Goal: Task Accomplishment & Management: Complete application form

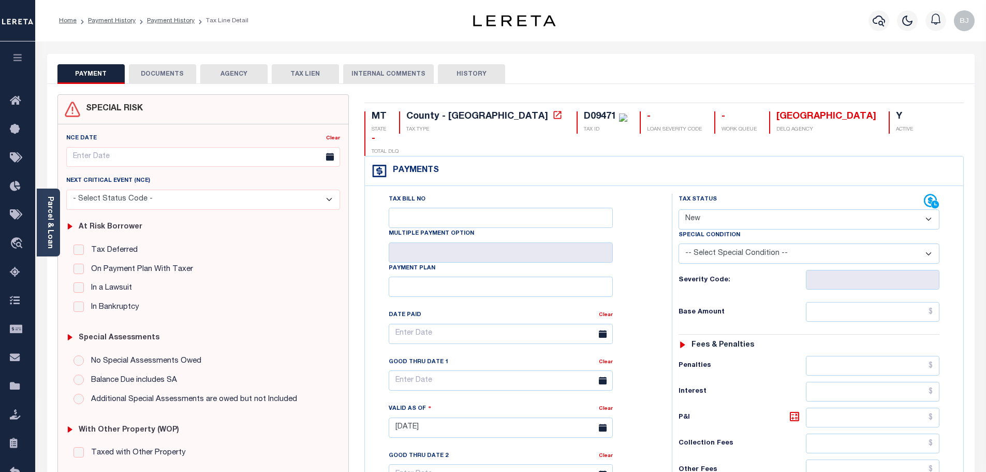
click at [584, 112] on div "D09471" at bounding box center [600, 116] width 33 height 9
drag, startPoint x: 508, startPoint y: 112, endPoint x: 923, endPoint y: 180, distance: 419.7
click at [584, 113] on div "D09471" at bounding box center [600, 116] width 33 height 9
copy div "D09471"
click at [50, 241] on link "Parcel & Loan" at bounding box center [49, 222] width 7 height 52
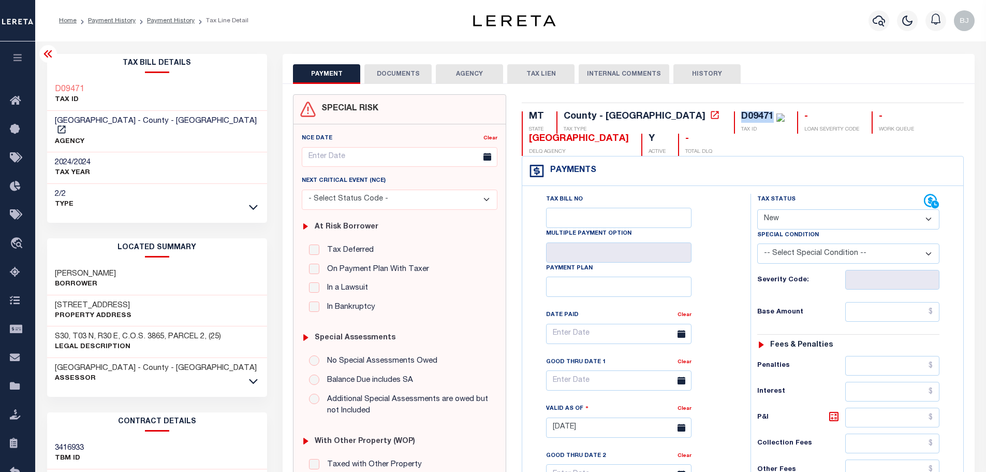
click at [794, 224] on select "- Select Status Code - Open Due/Unpaid Paid Incomplete No Tax Due Internal Refu…" at bounding box center [848, 219] width 182 height 20
select select "PYD"
click at [757, 210] on select "- Select Status Code - Open Due/Unpaid Paid Incomplete No Tax Due Internal Refu…" at bounding box center [848, 219] width 182 height 20
type input "[DATE]"
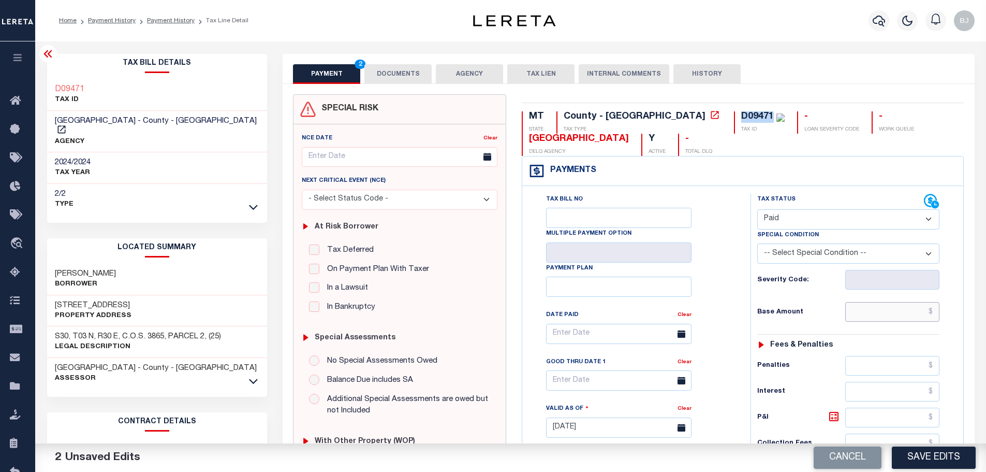
click at [903, 316] on input "text" at bounding box center [892, 312] width 95 height 20
paste input "1,020.76"
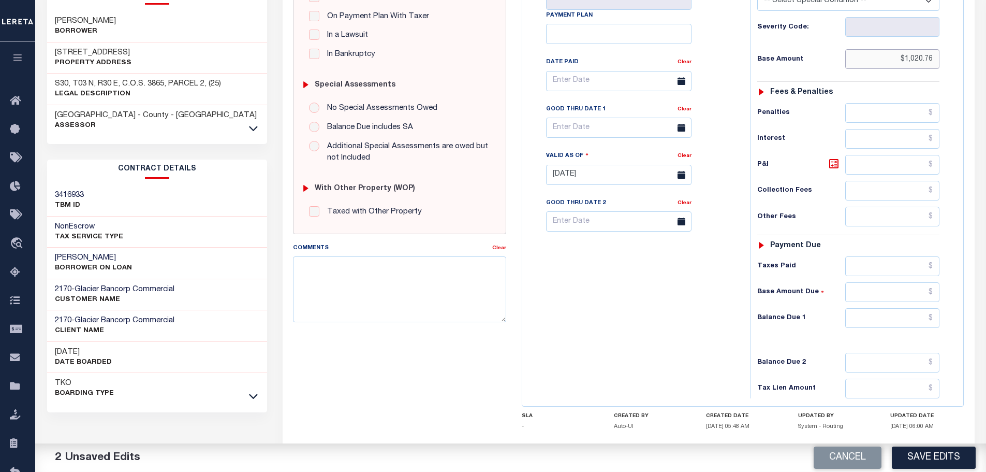
scroll to position [259, 0]
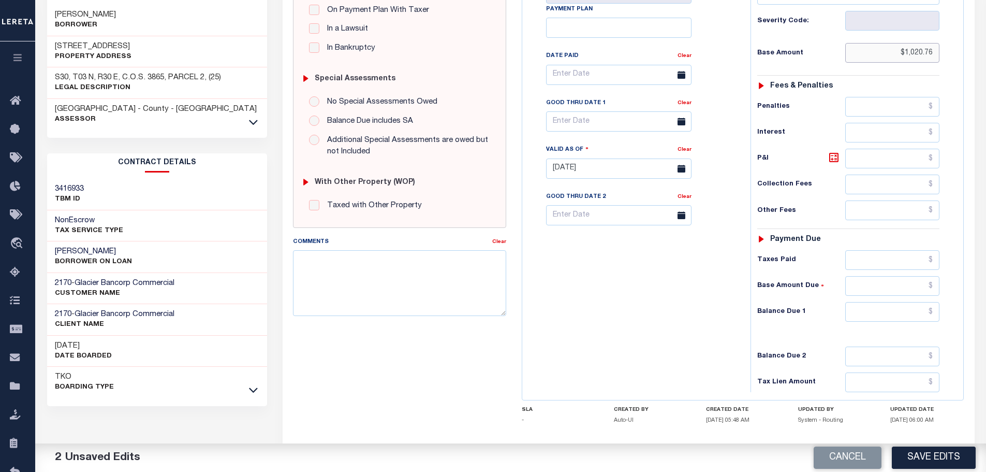
type input "$1,020.76"
click at [906, 317] on input "text" at bounding box center [892, 312] width 95 height 20
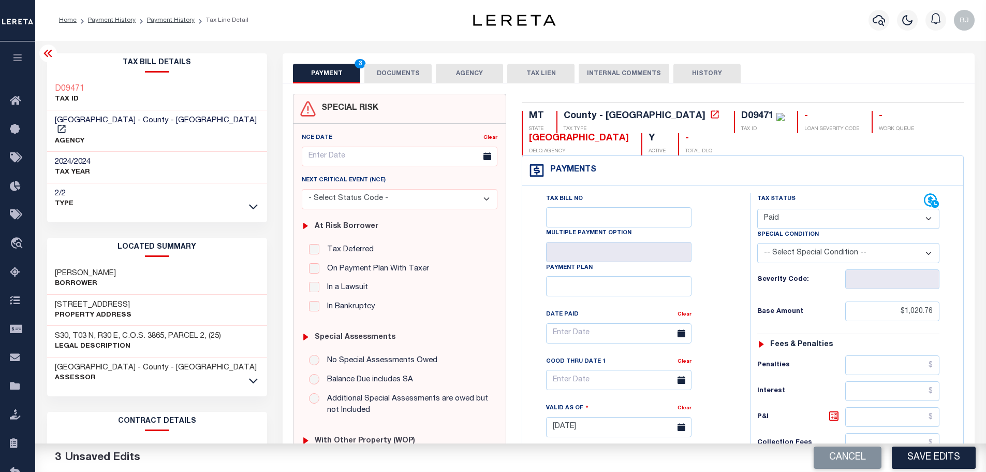
scroll to position [0, 0]
type input "$0.00"
click at [396, 76] on button "DOCUMENTS" at bounding box center [397, 74] width 67 height 20
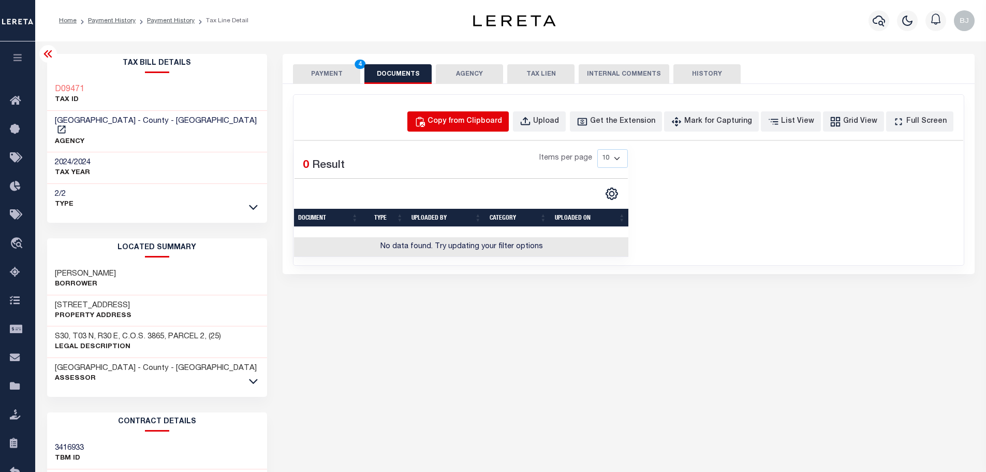
click at [509, 121] on button "Copy from Clipboard" at bounding box center [457, 121] width 101 height 20
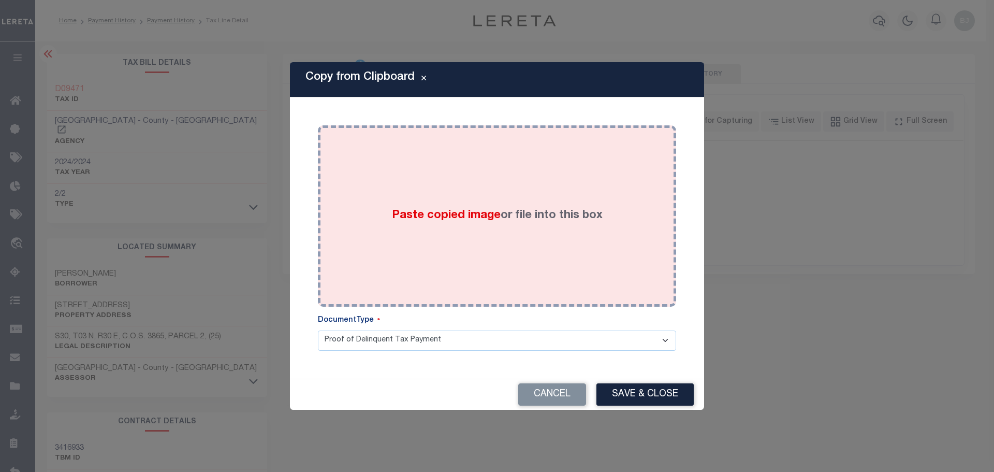
click at [539, 229] on div "Paste copied image or file into this box" at bounding box center [497, 216] width 343 height 166
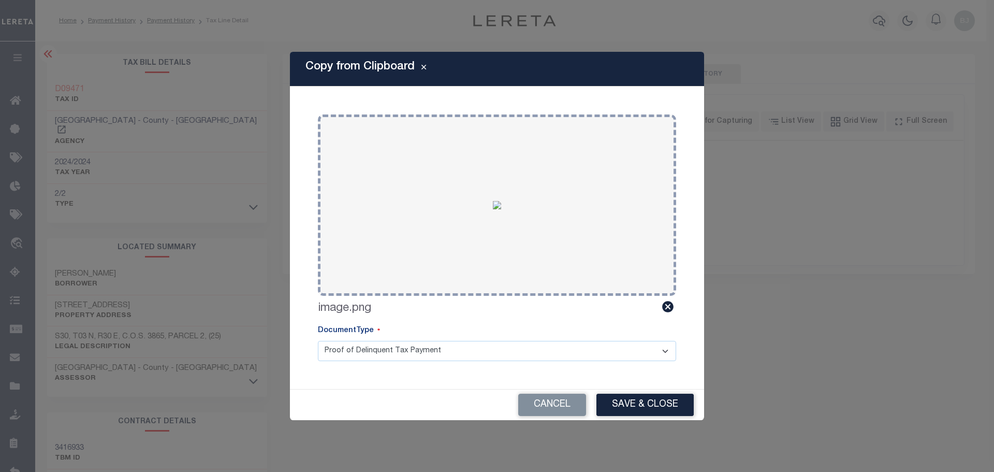
click at [652, 390] on div "Cancel Save & Close" at bounding box center [497, 404] width 414 height 31
click at [663, 402] on button "Save & Close" at bounding box center [644, 404] width 97 height 22
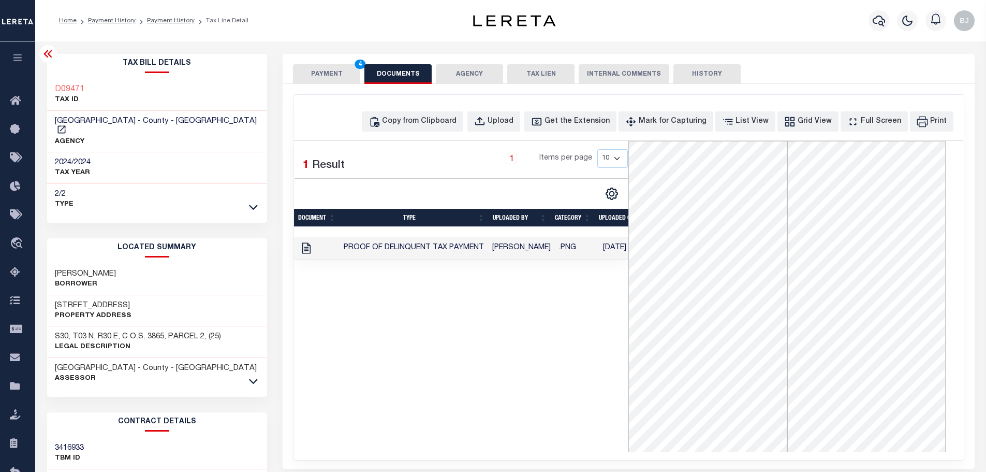
drag, startPoint x: 338, startPoint y: 81, endPoint x: 352, endPoint y: 79, distance: 13.6
click at [338, 80] on button "PAYMENT 4" at bounding box center [326, 74] width 67 height 20
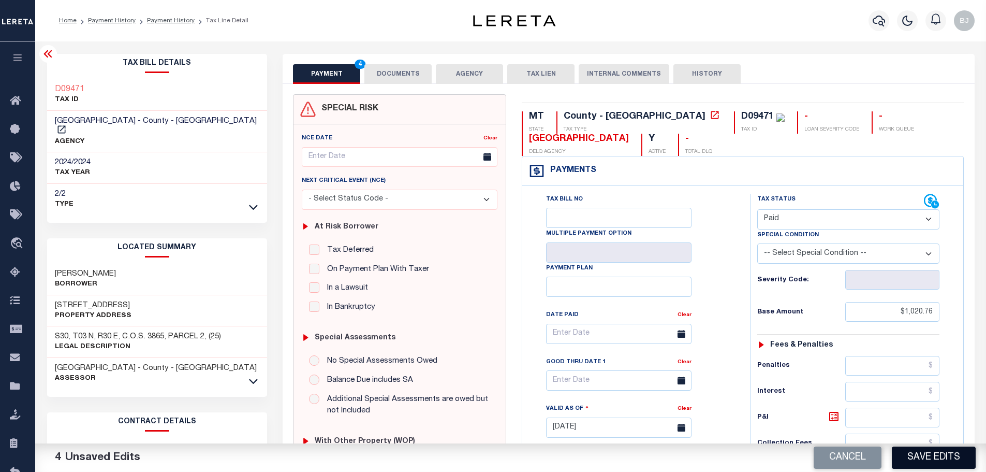
click at [909, 450] on button "Save Edits" at bounding box center [934, 457] width 84 height 22
checkbox input "false"
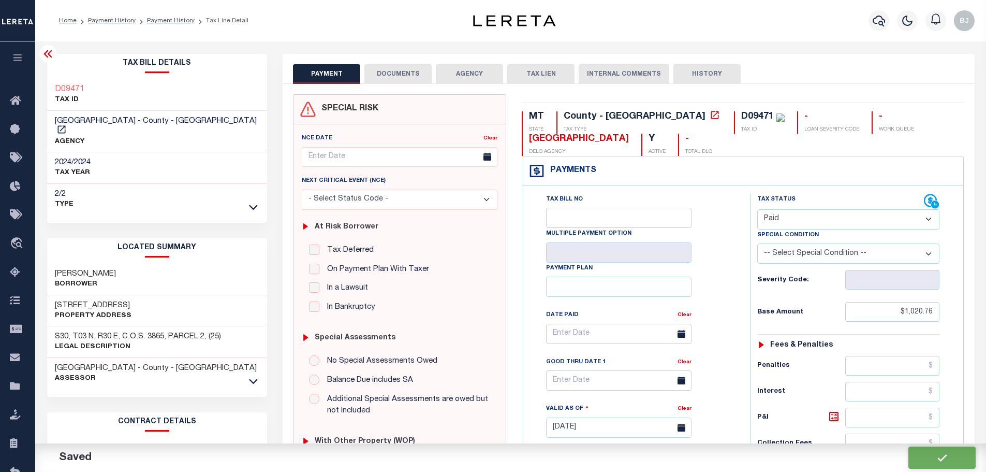
type input "$1,020.76"
type input "$0"
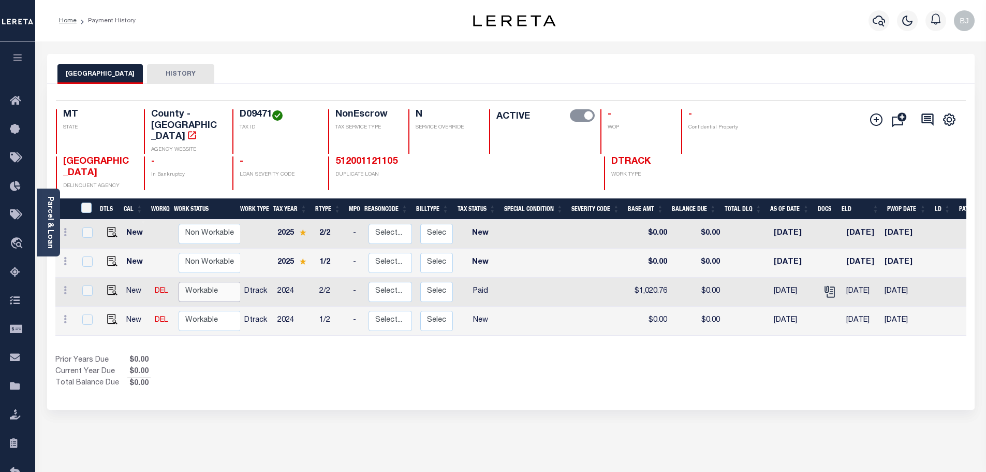
click at [223, 282] on select "Non Workable Workable" at bounding box center [210, 292] width 62 height 20
checkbox input "true"
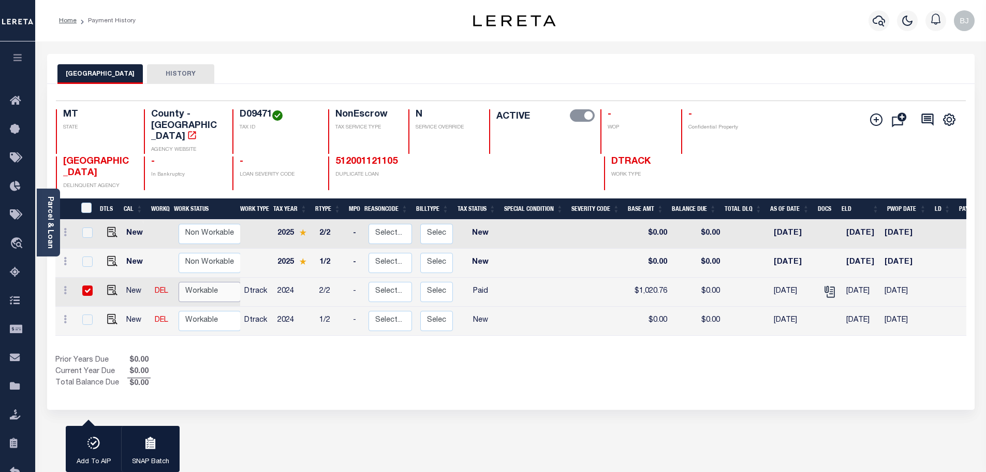
select select "true"
click at [179, 282] on select "Non Workable Workable" at bounding box center [210, 292] width 62 height 20
checkbox input "false"
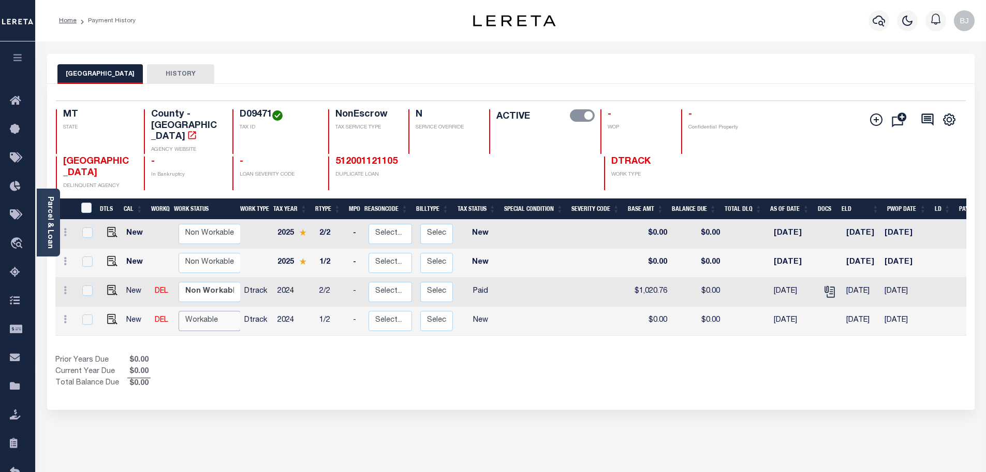
drag, startPoint x: 205, startPoint y: 302, endPoint x: 202, endPoint y: 308, distance: 6.1
click at [205, 311] on select "Non Workable Workable" at bounding box center [210, 321] width 62 height 20
checkbox input "true"
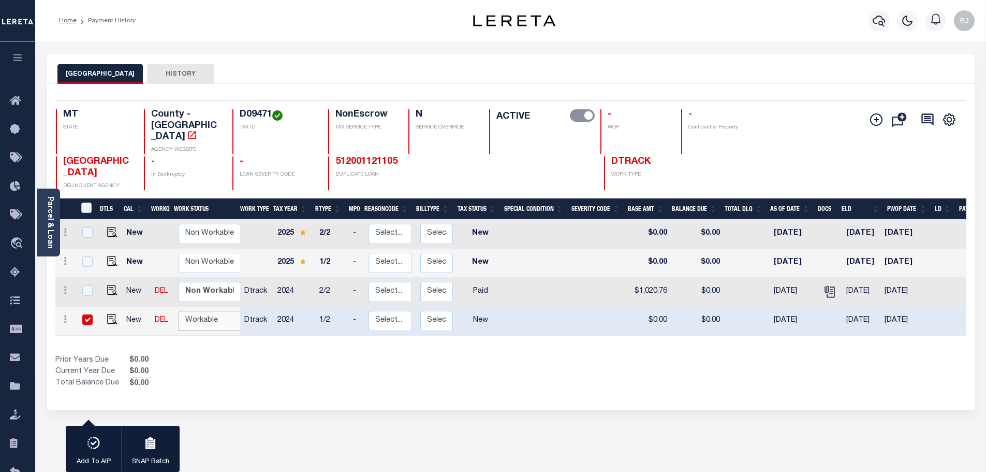
select select "true"
click at [179, 311] on select "Non Workable Workable" at bounding box center [210, 321] width 62 height 20
checkbox input "false"
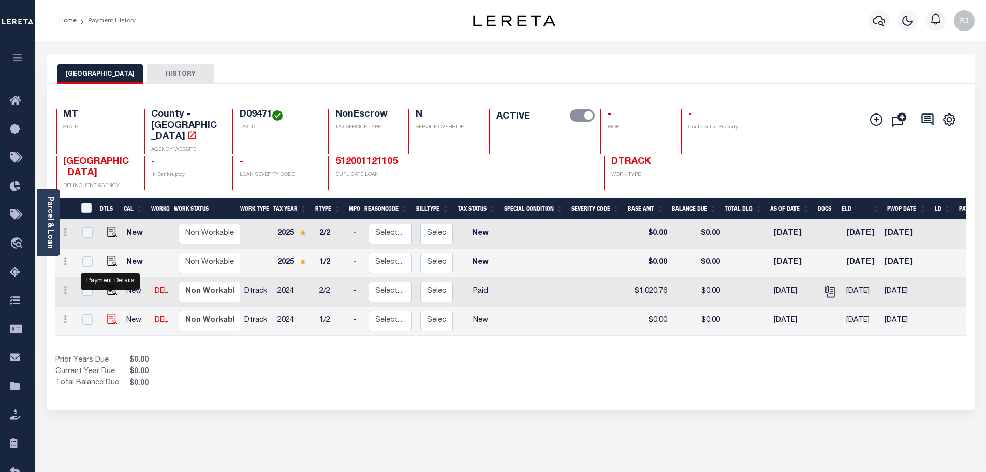
click at [113, 314] on img "" at bounding box center [112, 319] width 10 height 10
checkbox input "true"
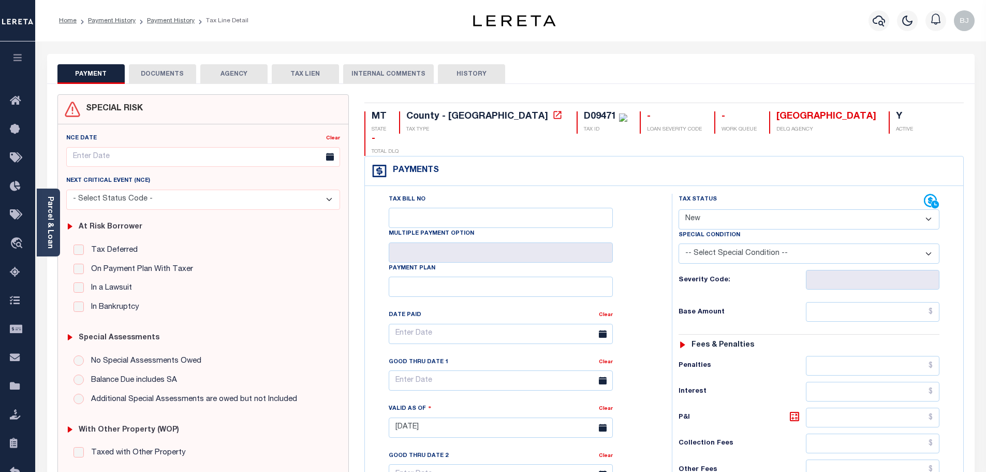
click at [163, 70] on button "DOCUMENTS" at bounding box center [162, 74] width 67 height 20
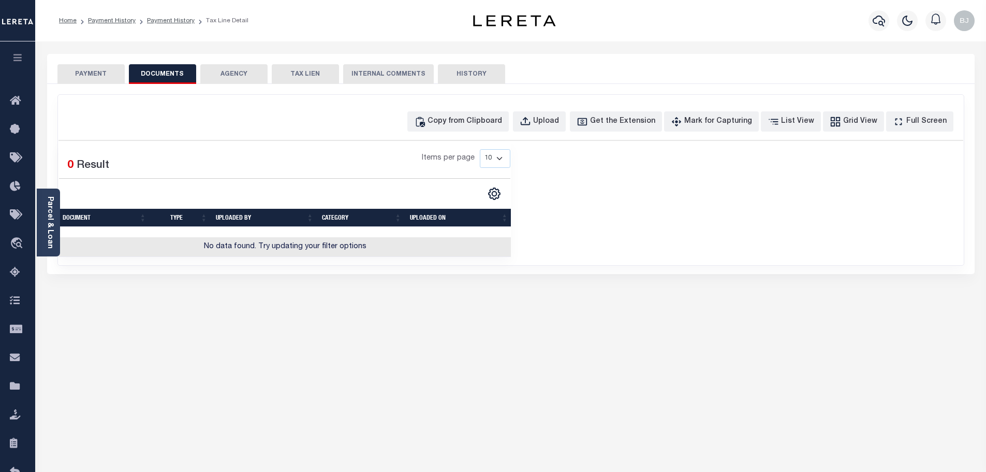
click at [466, 108] on div "Copy from Clipboard Upload Get the Extension Mark for Capturing Got it List Vie…" at bounding box center [511, 180] width 906 height 170
click at [468, 124] on div "Copy from Clipboard" at bounding box center [465, 121] width 75 height 11
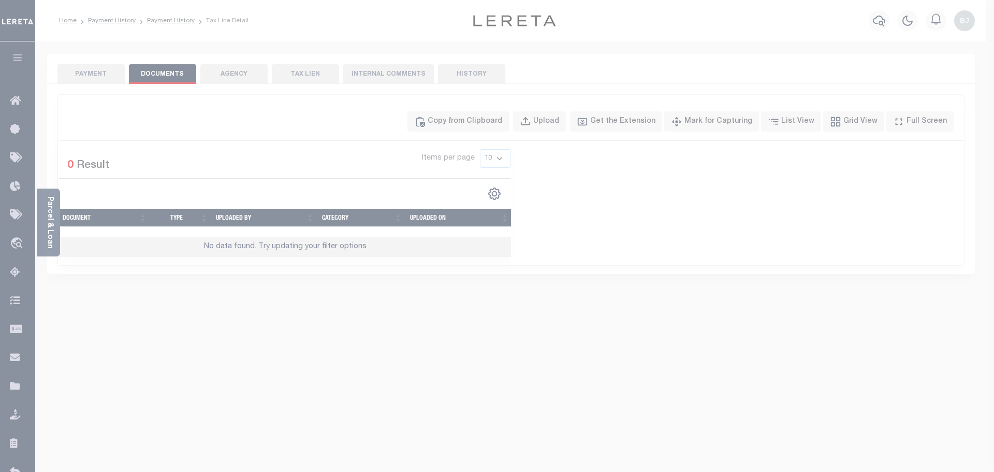
drag, startPoint x: 491, startPoint y: 181, endPoint x: 493, endPoint y: 200, distance: 18.8
click at [491, 189] on body "Home Payment History Payment History Tax Line Detail Profile Sign out" at bounding box center [497, 355] width 994 height 711
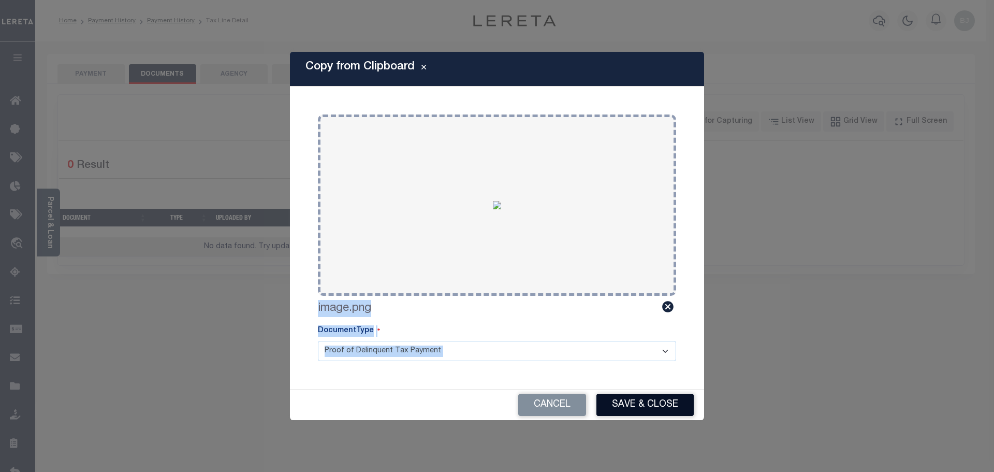
click at [637, 401] on button "Save & Close" at bounding box center [644, 404] width 97 height 22
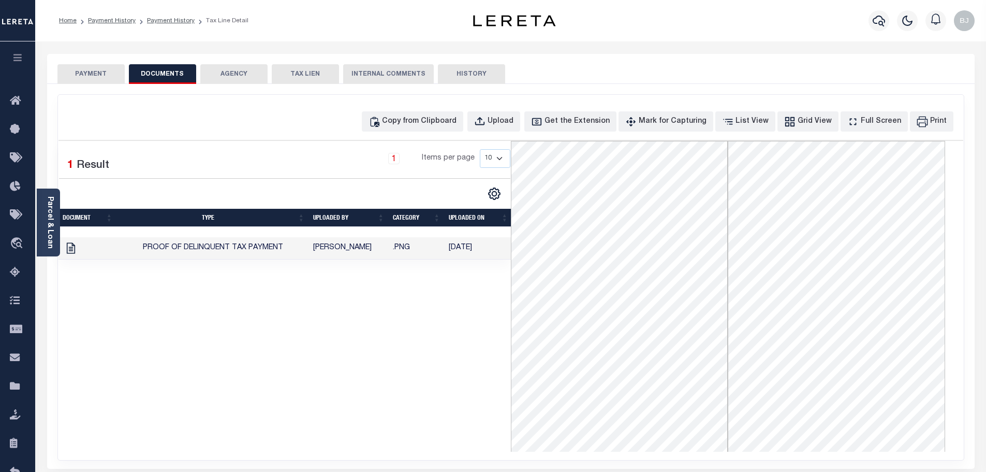
click at [91, 74] on button "PAYMENT" at bounding box center [90, 74] width 67 height 20
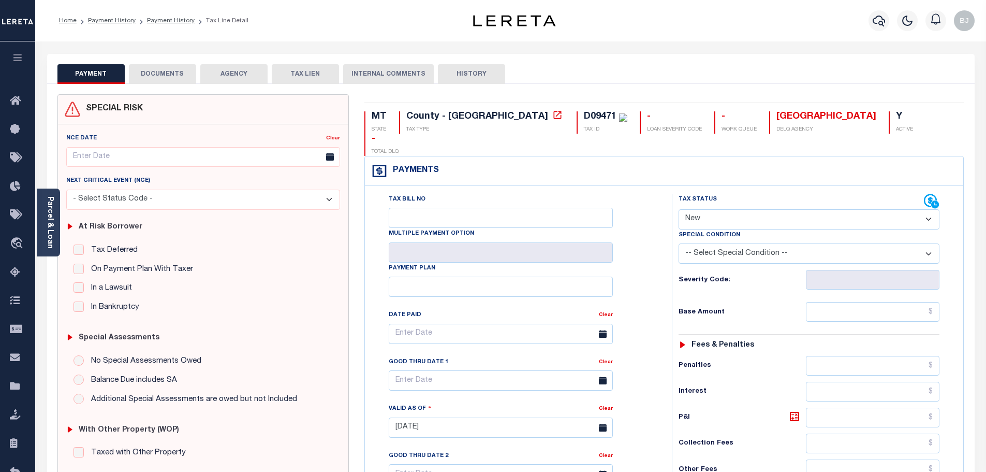
drag, startPoint x: 717, startPoint y: 193, endPoint x: 717, endPoint y: 205, distance: 12.4
click at [717, 209] on select "- Select Status Code - Open Due/Unpaid Paid Incomplete No Tax Due Internal Refu…" at bounding box center [809, 219] width 261 height 20
select select "PYD"
click at [679, 209] on select "- Select Status Code - Open Due/Unpaid Paid Incomplete No Tax Due Internal Refu…" at bounding box center [809, 219] width 261 height 20
type input "[DATE]"
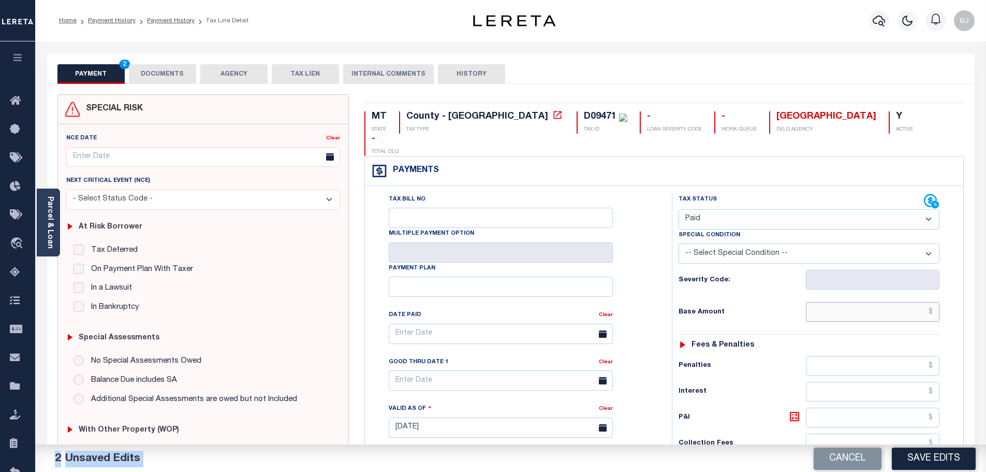
click at [874, 302] on input "text" at bounding box center [873, 312] width 134 height 20
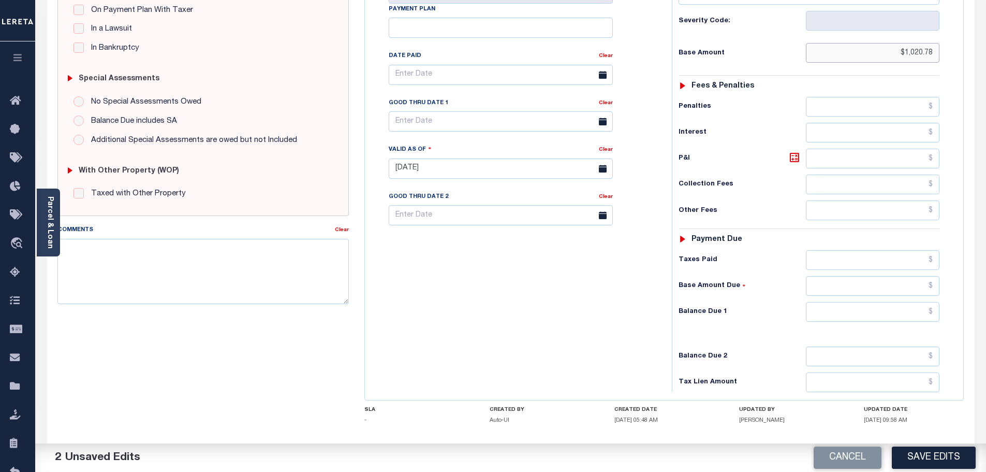
type input "$1,020.78"
click at [875, 302] on input "text" at bounding box center [873, 312] width 134 height 20
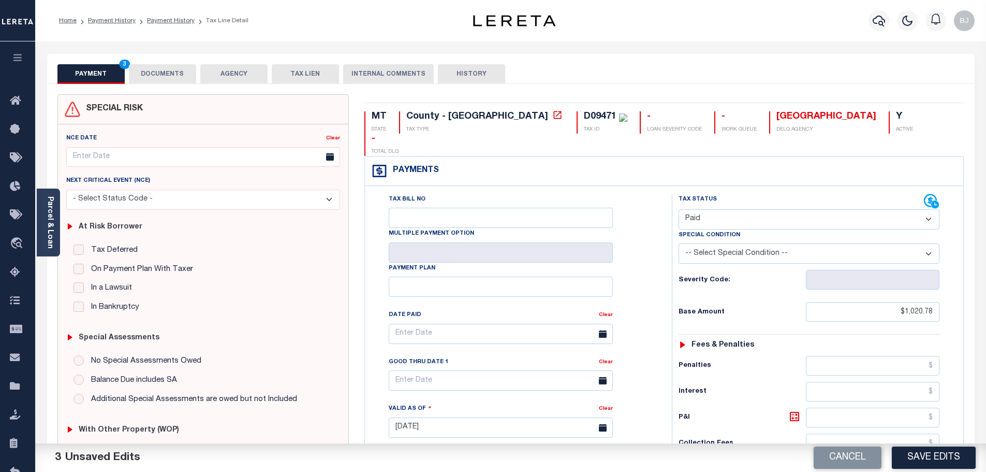
type input "$0.00"
click at [182, 80] on button "DOCUMENTS" at bounding box center [162, 74] width 67 height 20
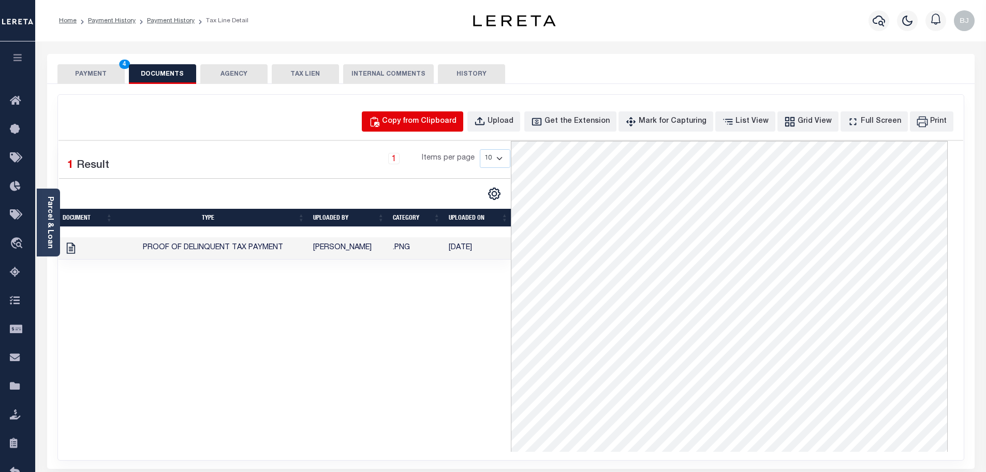
click at [422, 114] on button "Copy from Clipboard" at bounding box center [412, 121] width 101 height 20
select select "POP"
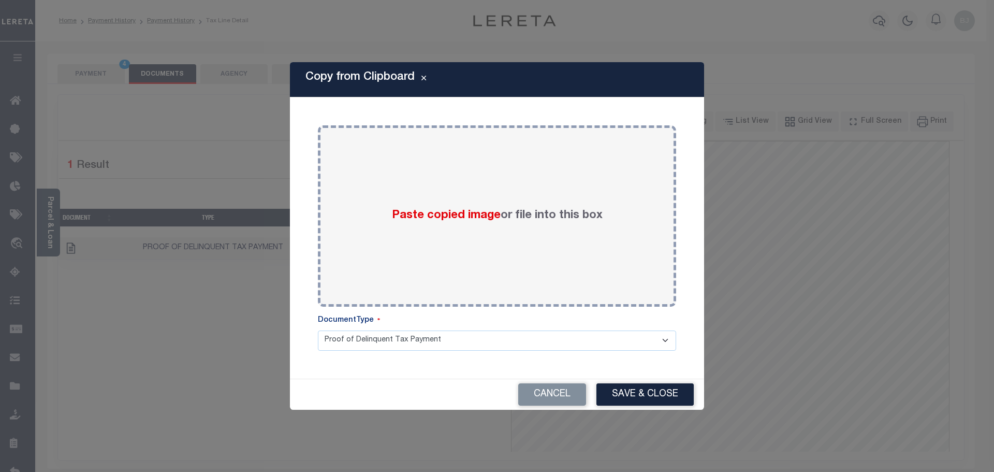
click at [464, 209] on body "Home Payment History Payment History Tax Line Detail Profile Sign out" at bounding box center [497, 355] width 994 height 711
click at [658, 401] on button "Save & Close" at bounding box center [644, 394] width 97 height 22
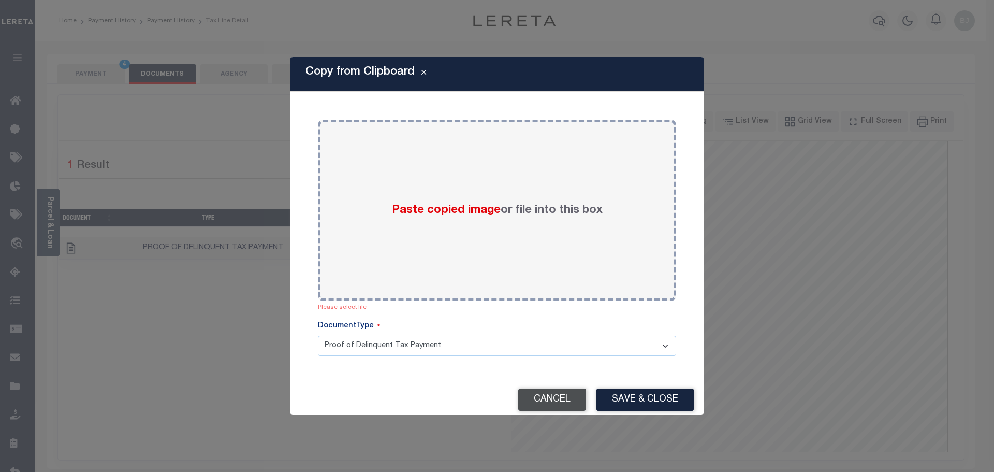
click at [567, 390] on button "Cancel" at bounding box center [552, 399] width 68 height 22
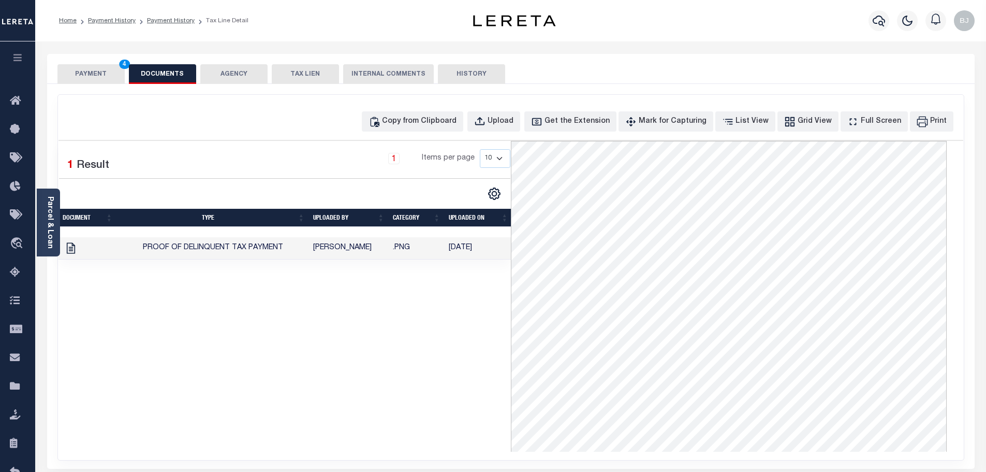
click at [95, 64] on div "PAYMENT 4 DOCUMENTS AGENCY DELINQUENT PAYEE TAX LIEN" at bounding box center [511, 69] width 928 height 30
click at [94, 77] on button "PAYMENT 4" at bounding box center [90, 74] width 67 height 20
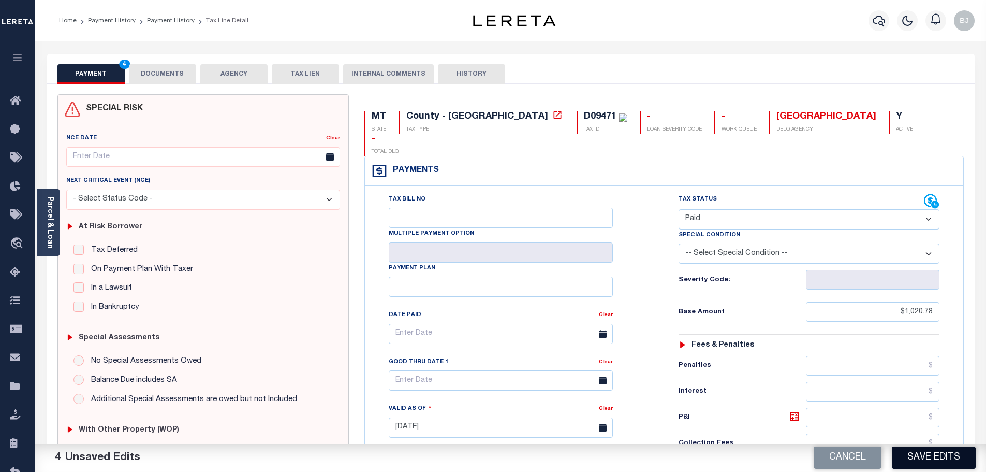
click at [934, 461] on button "Save Edits" at bounding box center [934, 457] width 84 height 22
checkbox input "false"
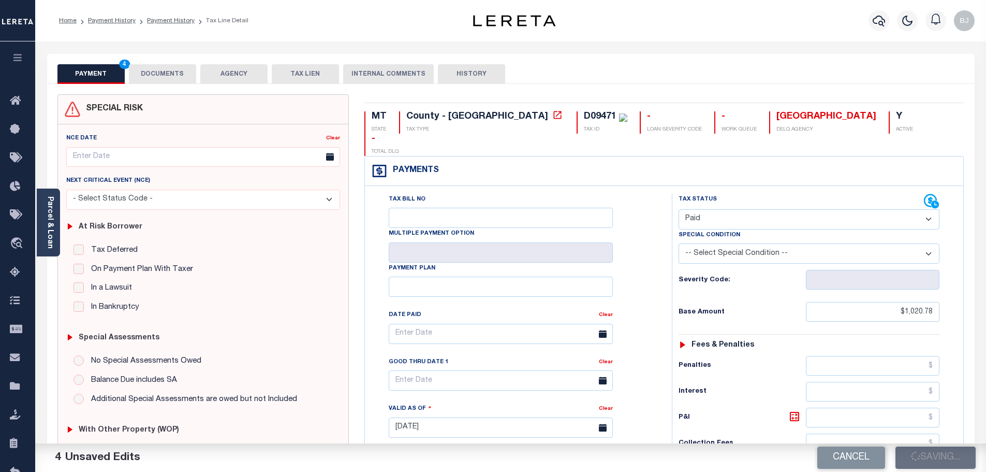
type input "$1,020.78"
type input "$0"
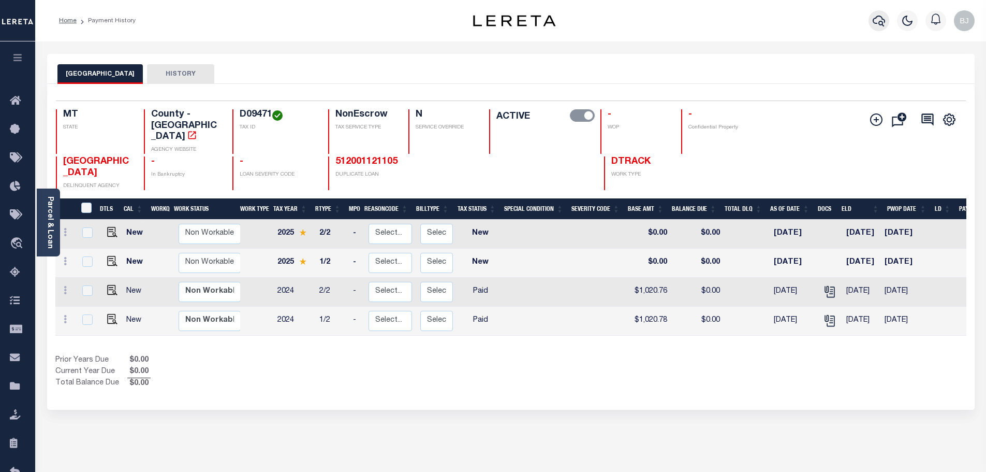
click at [880, 23] on icon "button" at bounding box center [879, 20] width 12 height 12
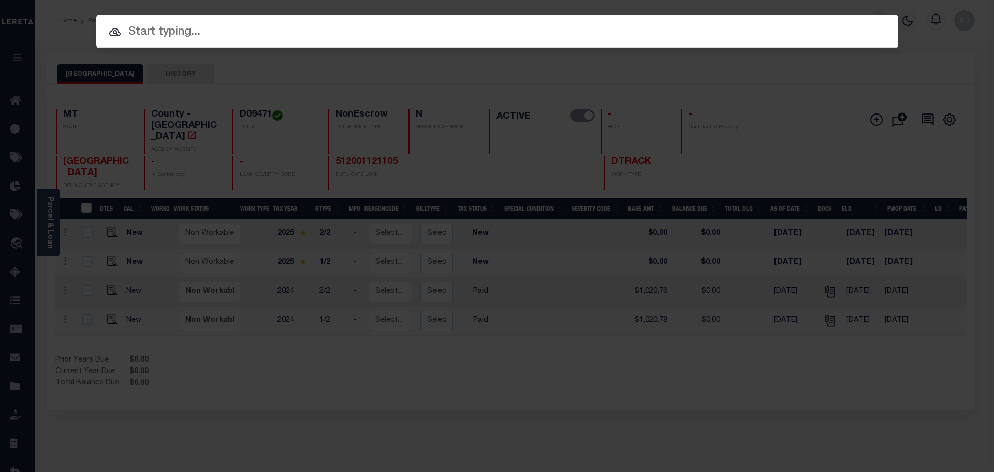
paste input "512001121105"
type input "512001121105"
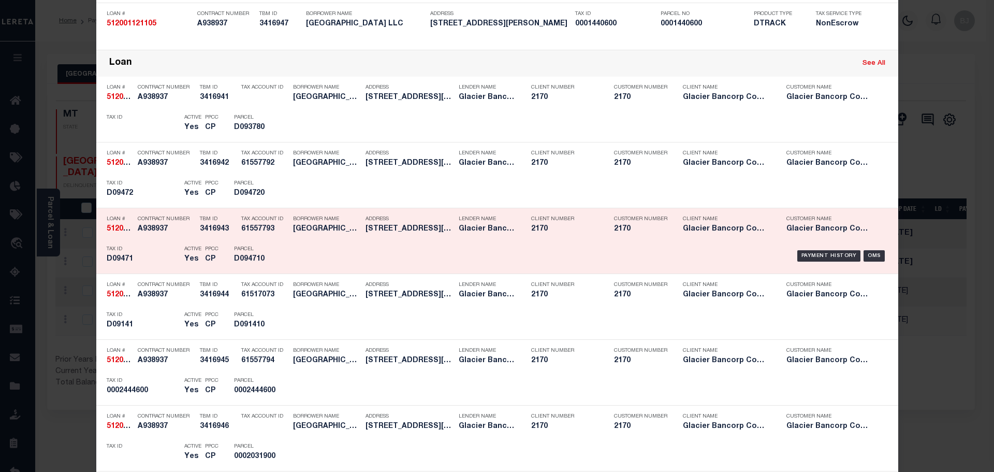
scroll to position [259, 0]
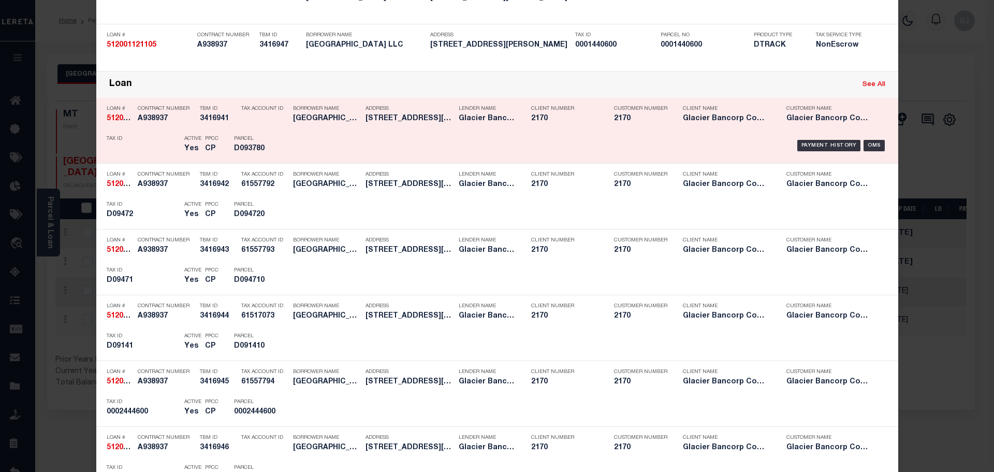
click at [315, 151] on div "Payment History OMS" at bounding box center [592, 145] width 592 height 30
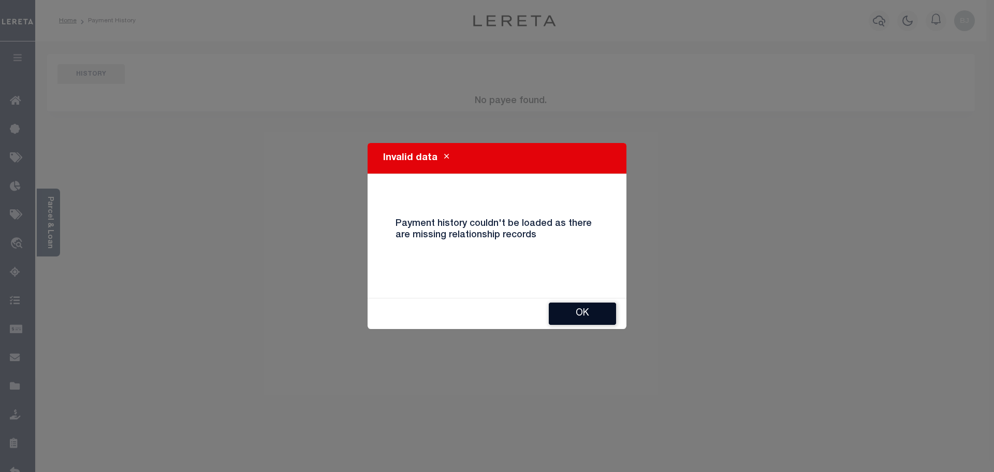
click at [586, 314] on button "Ok" at bounding box center [582, 313] width 67 height 22
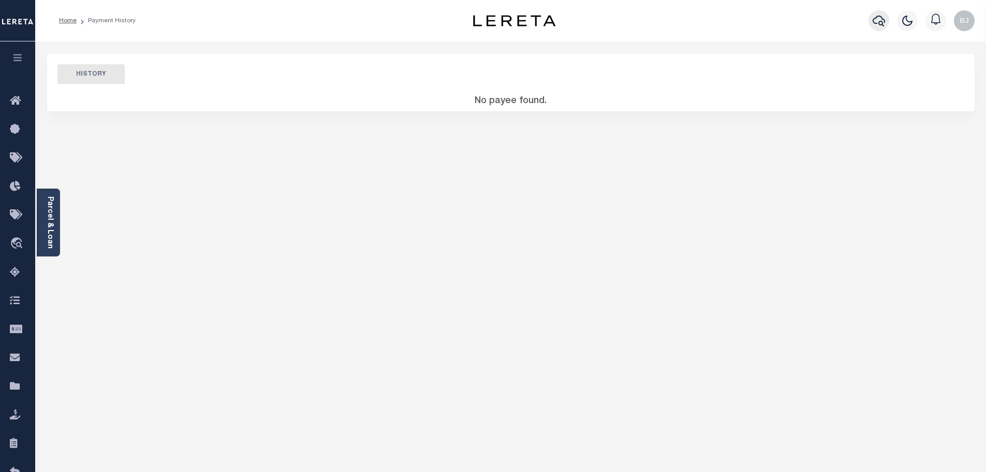
click at [880, 26] on icon "button" at bounding box center [879, 20] width 12 height 12
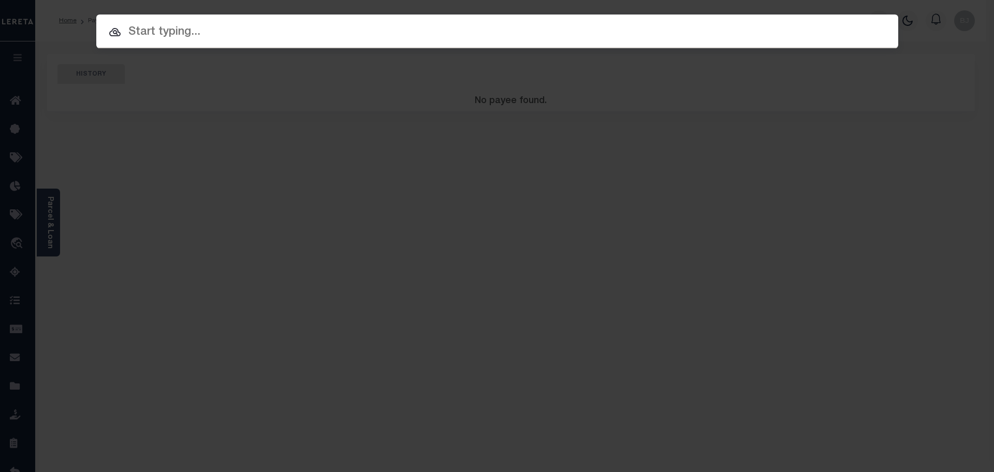
paste input "512001121105"
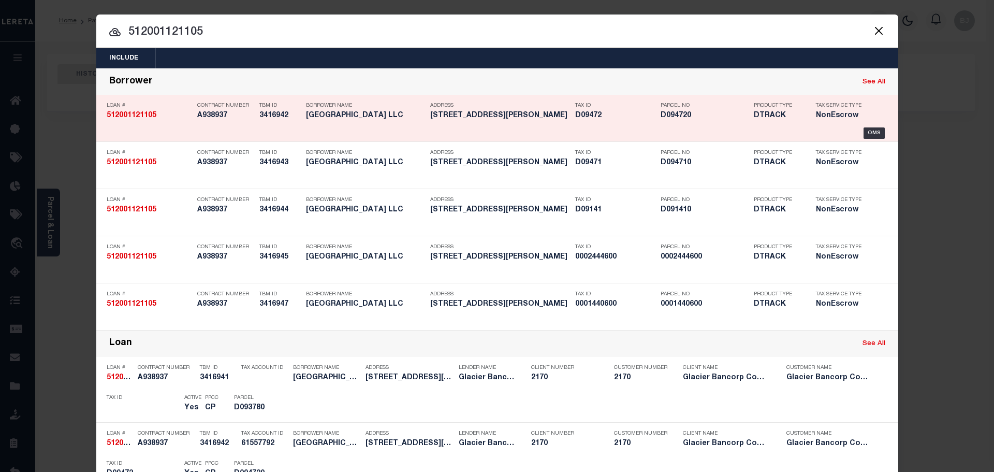
click at [871, 83] on link "See All" at bounding box center [874, 82] width 23 height 7
type input "512001121105"
click at [865, 138] on div "OMS" at bounding box center [874, 132] width 21 height 11
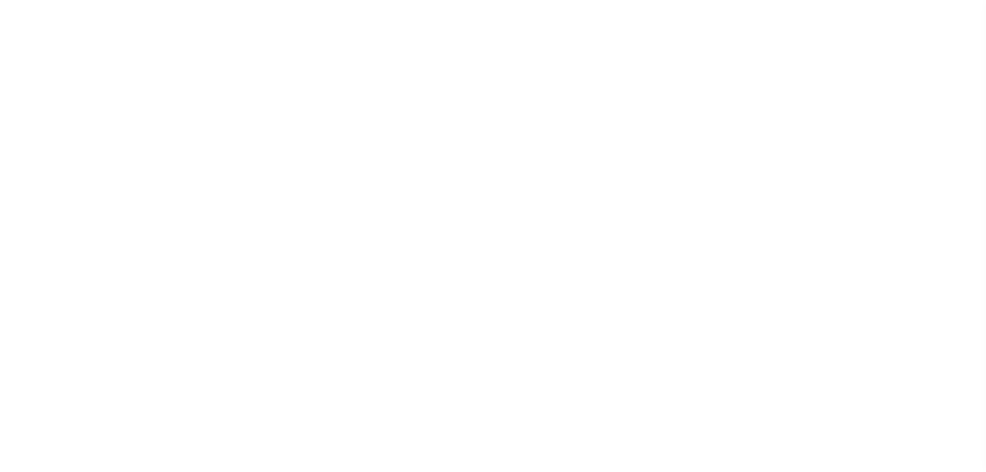
select select "10"
select select "NonEscrow"
type input "[STREET_ADDRESS]"
type input "000D094720"
select select
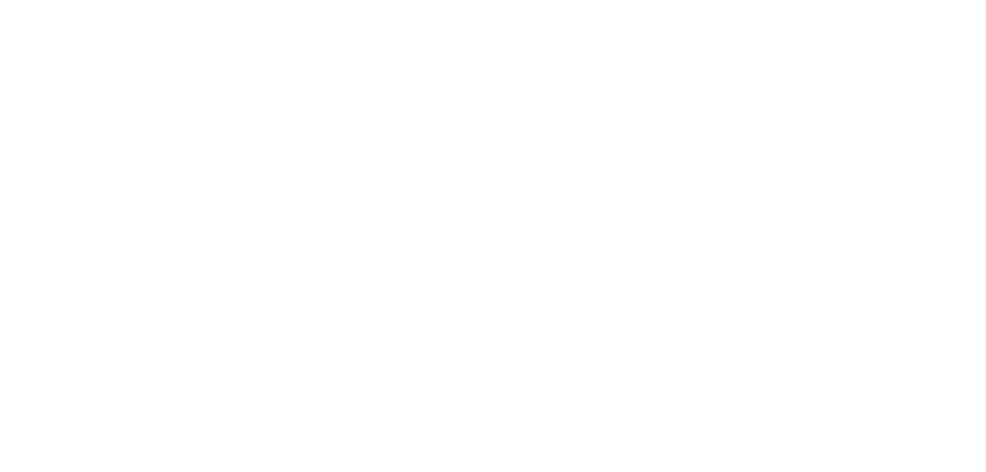
type input "[PERSON_NAME] MT 59088"
type input "MT"
select select
type textarea "PARCEL 1: TOWNSHIP 3 NORTH, RANGE 29 EAST, OF THE P.M.M., [GEOGRAPHIC_DATA], [U…"
select select "78890"
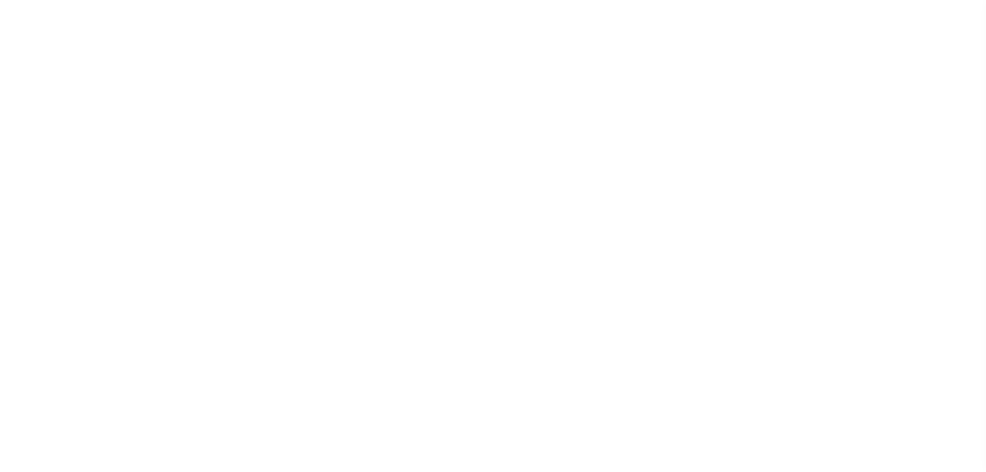
select select "4572"
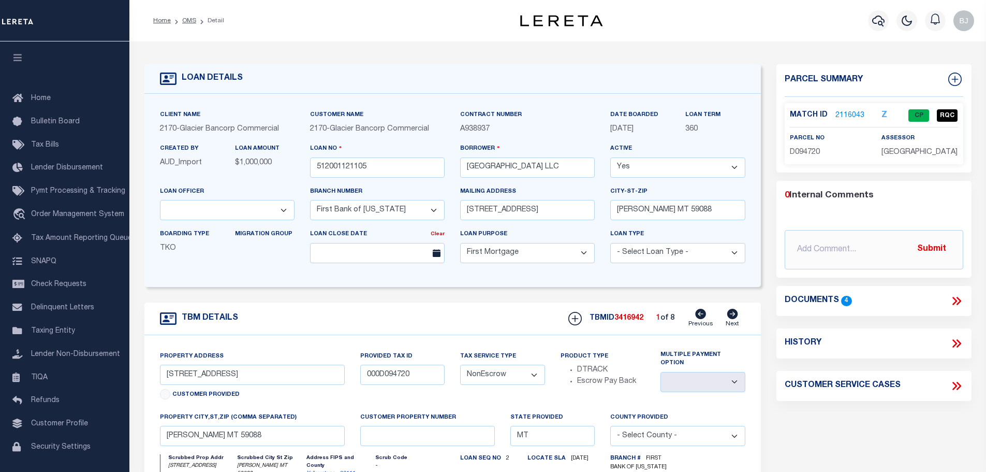
click at [732, 319] on icon at bounding box center [732, 314] width 11 height 10
type input "00D093780"
select select
type textarea "PARCEL 1: TOWNSHIP 3 NORTH, RANGE 29 EAST, OF THE P.M.M., [GEOGRAPHIC_DATA], [U…"
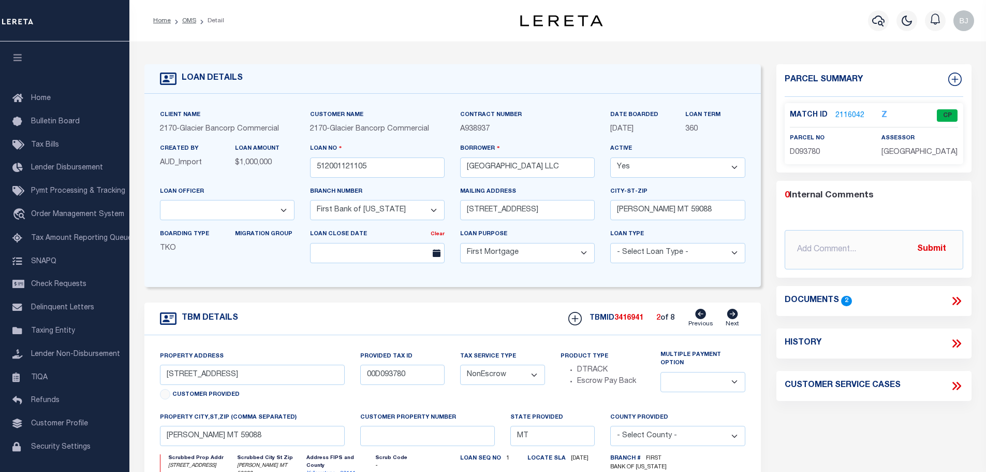
click at [732, 319] on icon at bounding box center [732, 314] width 11 height 10
type input "000D094710"
select select
type textarea "PARCEL 1: TOWNSHIP 3 NORTH, RANGE 29 EAST, OF THE P.M.M., [GEOGRAPHIC_DATA], [U…"
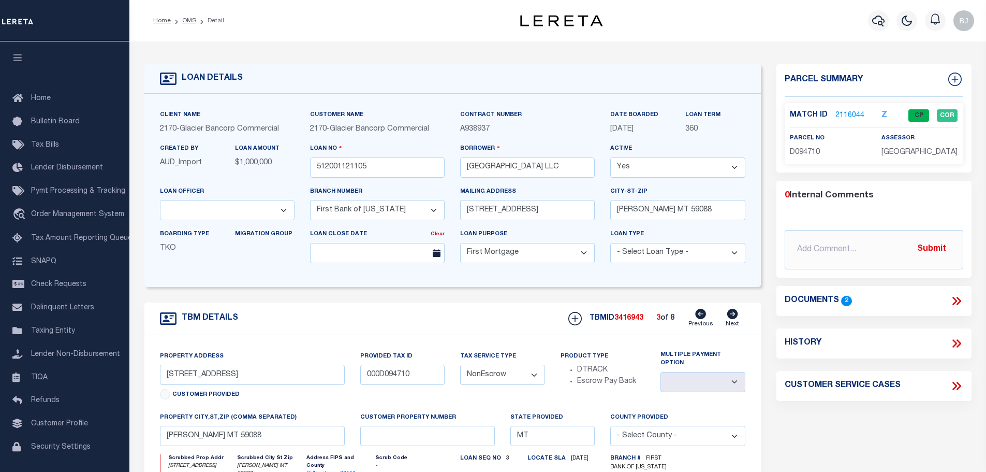
click at [699, 319] on icon at bounding box center [700, 314] width 11 height 10
type input "00D093780"
select select
type textarea "PARCEL 1: TOWNSHIP 3 NORTH, RANGE 29 EAST, OF THE P.M.M., [GEOGRAPHIC_DATA], [U…"
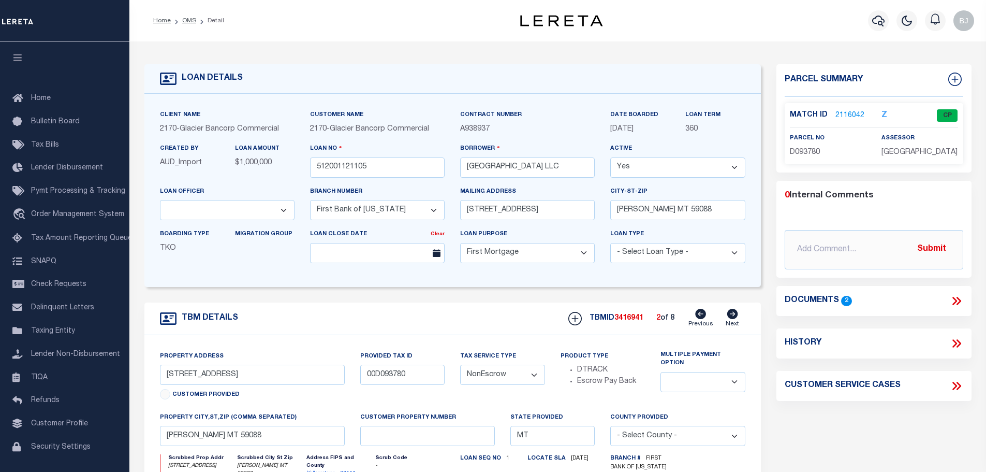
click at [850, 114] on link "2116042" at bounding box center [850, 115] width 29 height 11
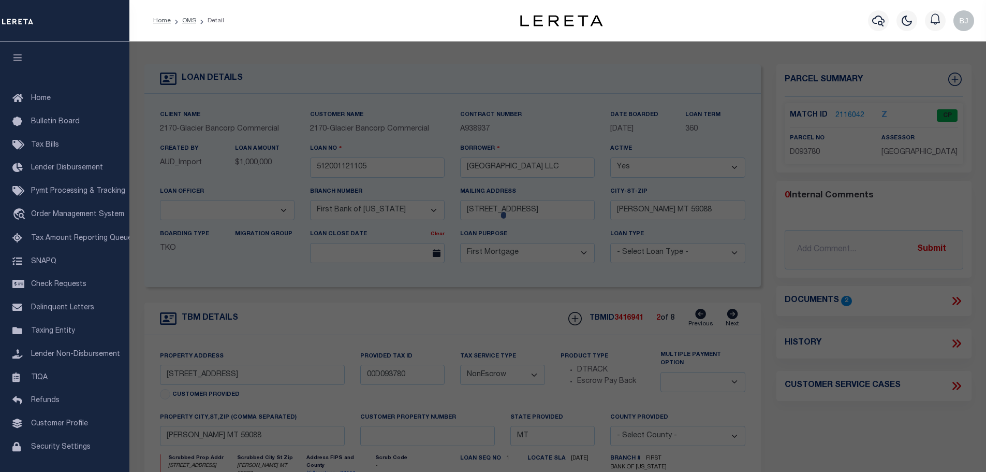
checkbox input "false"
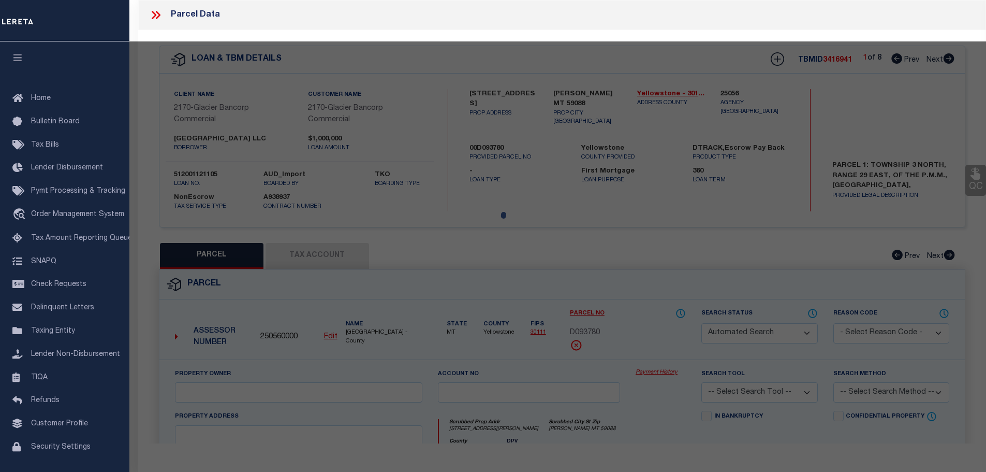
select select "CP"
type input "[PERSON_NAME]"
select select
type input "[STREET_ADDRESS][PERSON_NAME]"
type input "[PERSON_NAME], MT 59088"
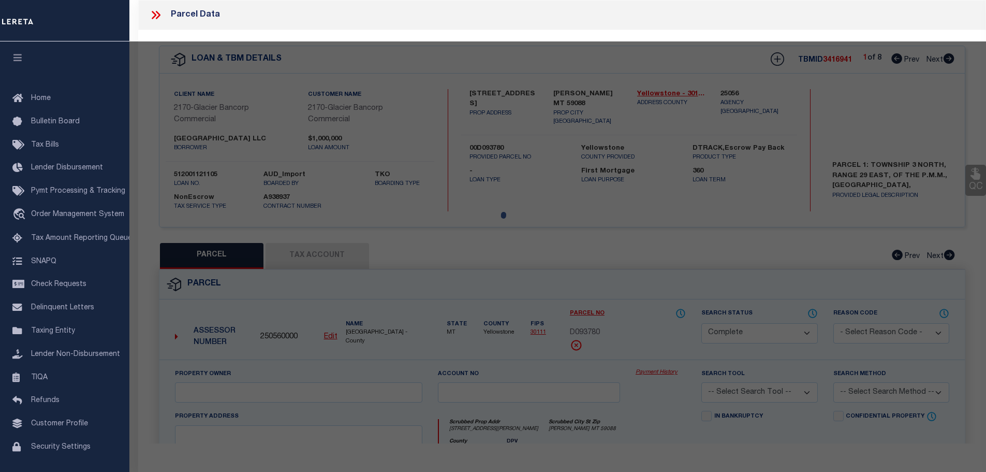
type textarea "S19, T03 N, R30 E, ACRES 185.24, LOTS 2 TO 5, & 10 & 13"
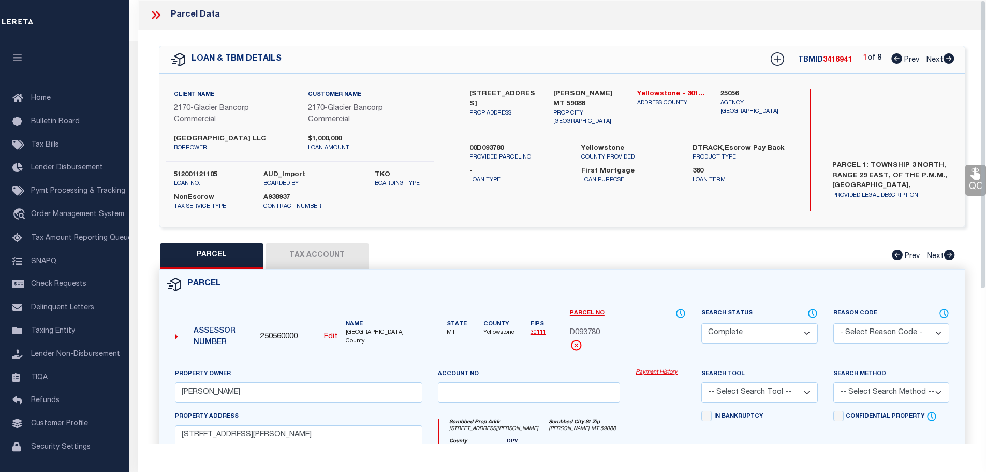
click at [643, 377] on link "Payment History" at bounding box center [661, 372] width 50 height 9
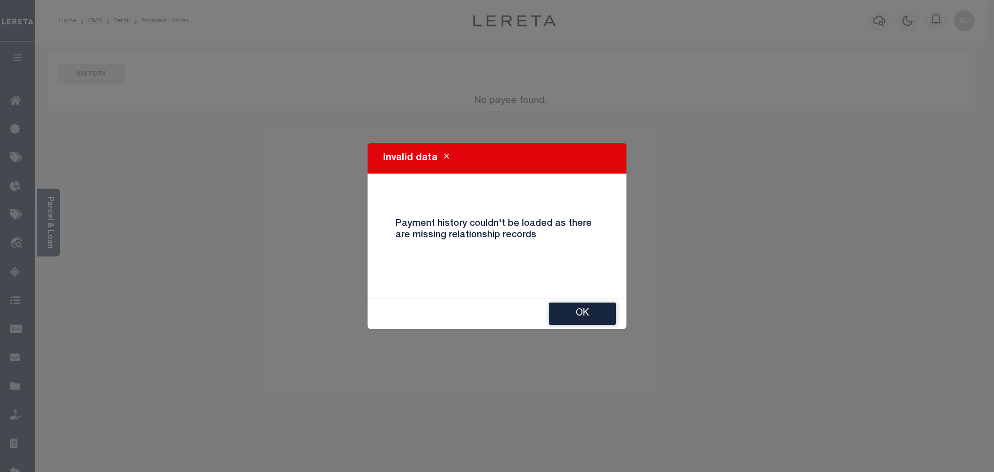
drag, startPoint x: 602, startPoint y: 316, endPoint x: 579, endPoint y: 314, distance: 22.4
click at [593, 316] on button "Ok" at bounding box center [582, 313] width 67 height 22
